Goal: Book appointment/travel/reservation

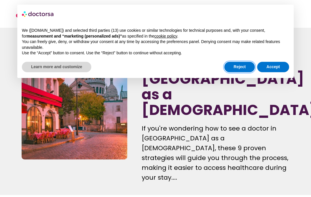
click at [241, 67] on button "Reject" at bounding box center [240, 67] width 31 height 10
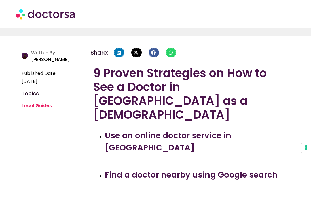
scroll to position [160, 0]
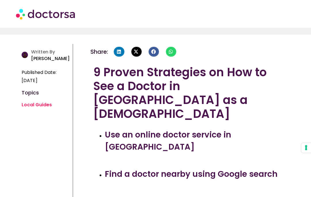
click at [252, 129] on h3 "Use an online doctor service in France" at bounding box center [196, 141] width 182 height 24
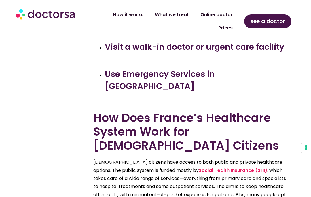
scroll to position [518, 0]
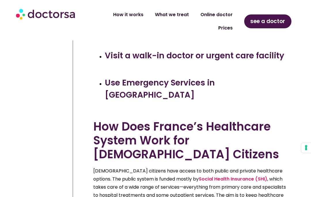
click at [230, 24] on link "Prices" at bounding box center [226, 27] width 26 height 13
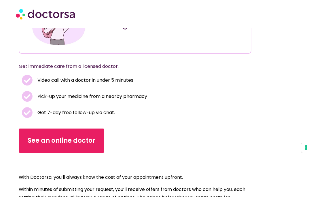
scroll to position [109, 0]
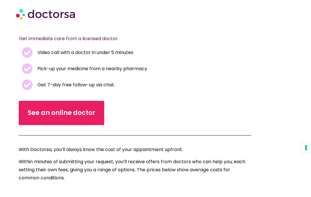
click at [38, 116] on span "See an online doctor" at bounding box center [62, 112] width 68 height 9
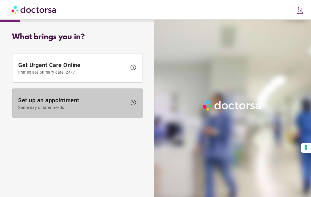
click at [27, 101] on span "Set up an appointment Same day or later needs" at bounding box center [72, 103] width 109 height 13
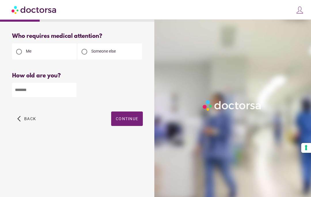
click at [22, 91] on input "number" at bounding box center [44, 90] width 65 height 14
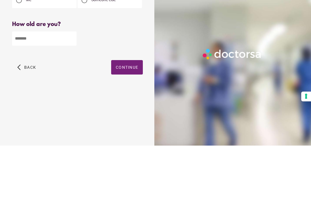
type input "**"
click at [120, 116] on span "Continue" at bounding box center [127, 118] width 22 height 5
